Goal: Book appointment/travel/reservation

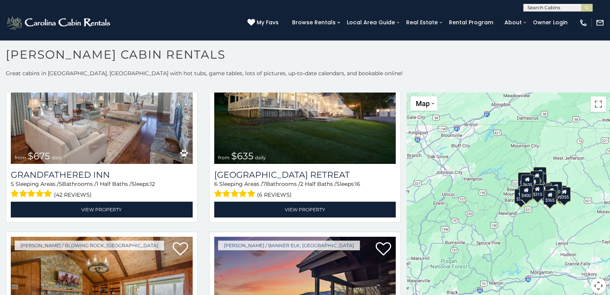
scroll to position [8, 0]
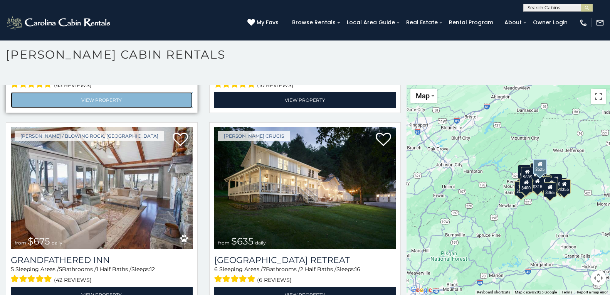
click at [48, 92] on link "View Property" at bounding box center [102, 100] width 182 height 16
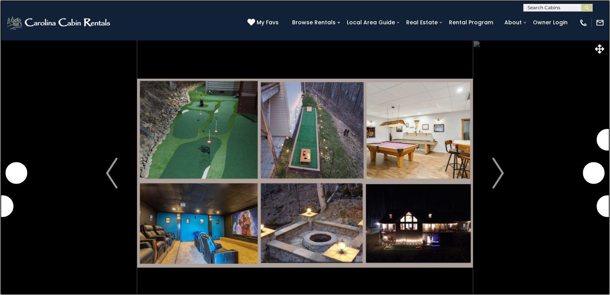
click at [14, 92] on link at bounding box center [305, 147] width 610 height 295
